Goal: Find specific page/section: Find specific page/section

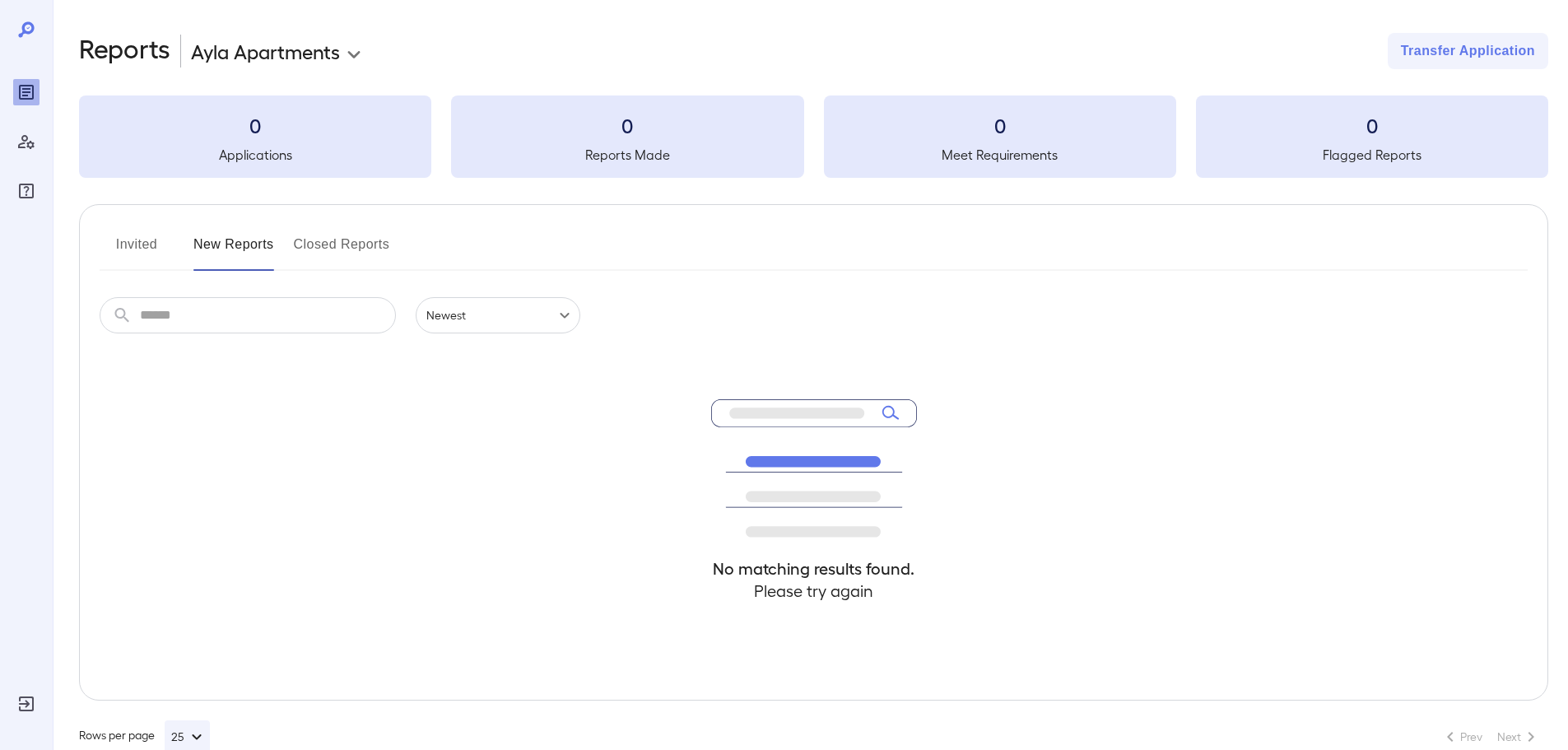
drag, startPoint x: 0, startPoint y: 0, endPoint x: 135, endPoint y: 246, distance: 280.6
click at [133, 246] on button "Invited" at bounding box center [136, 251] width 74 height 39
